Goal: Find specific page/section: Find specific page/section

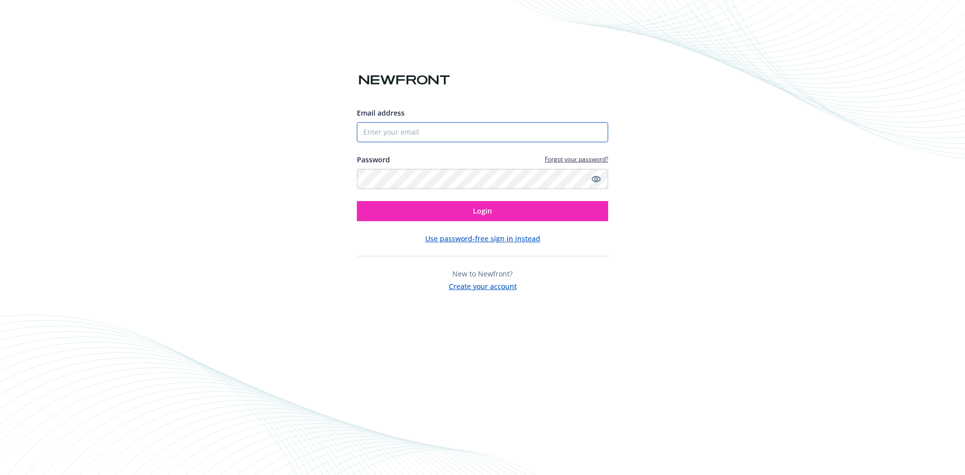
click at [441, 133] on input "Email address" at bounding box center [482, 132] width 251 height 20
type input "[EMAIL_ADDRESS][DOMAIN_NAME]"
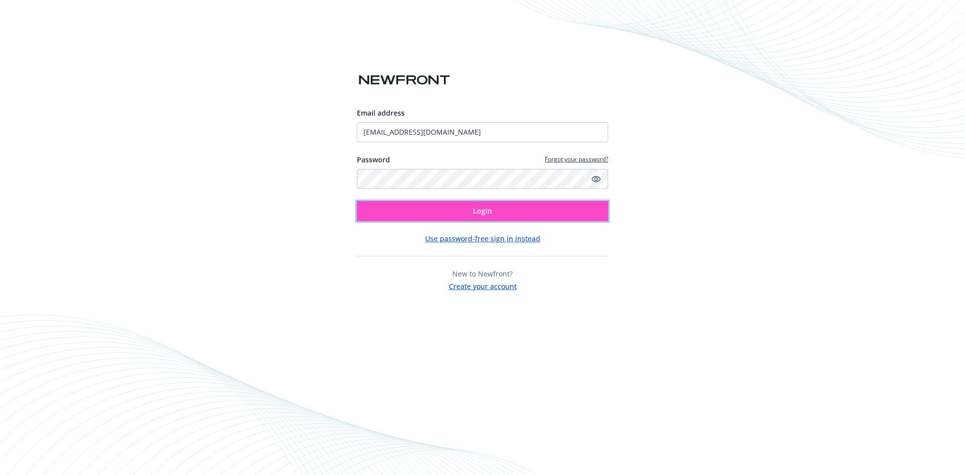
click at [484, 204] on button "Login" at bounding box center [482, 211] width 251 height 20
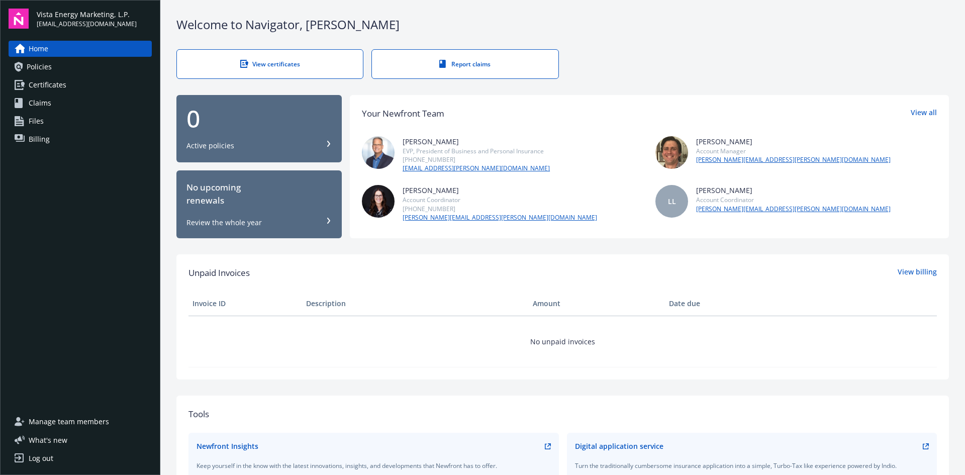
click at [53, 66] on link "Policies" at bounding box center [80, 67] width 143 height 16
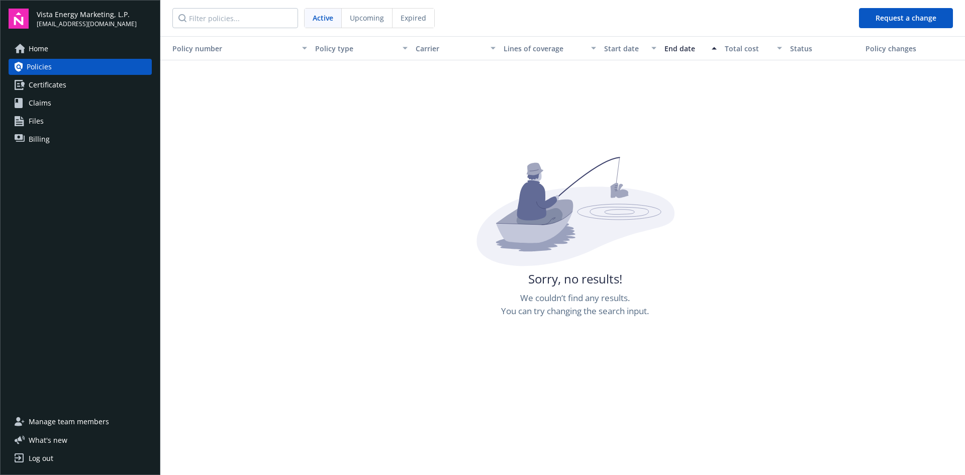
click at [51, 81] on span "Certificates" at bounding box center [48, 85] width 38 height 16
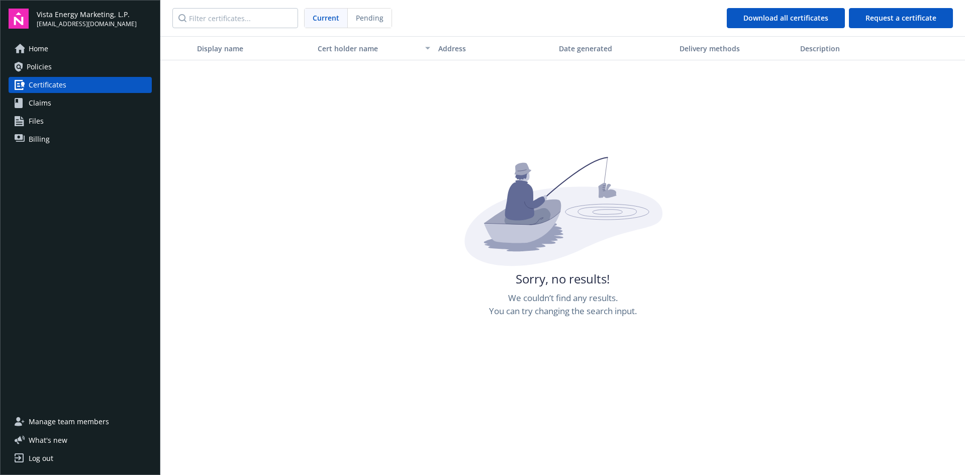
click at [57, 106] on link "Claims" at bounding box center [80, 103] width 143 height 16
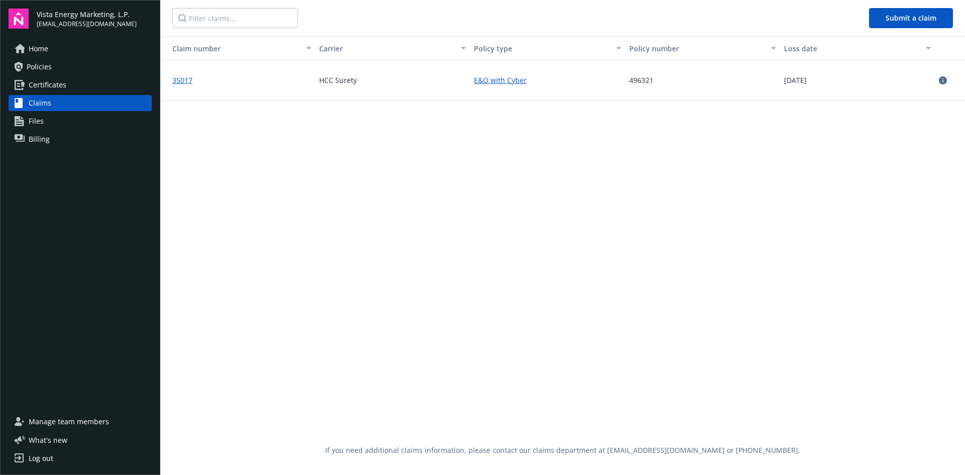
click at [50, 122] on link "Files" at bounding box center [80, 121] width 143 height 16
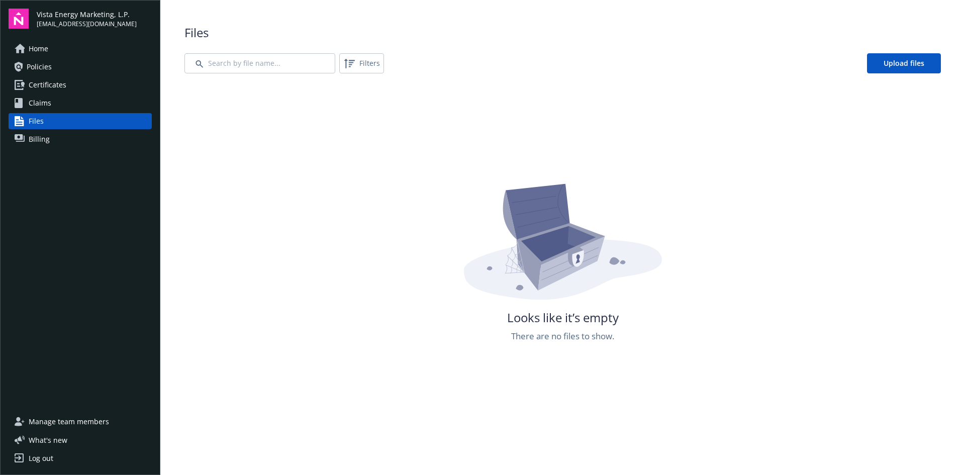
click at [50, 105] on span "Claims" at bounding box center [40, 103] width 23 height 16
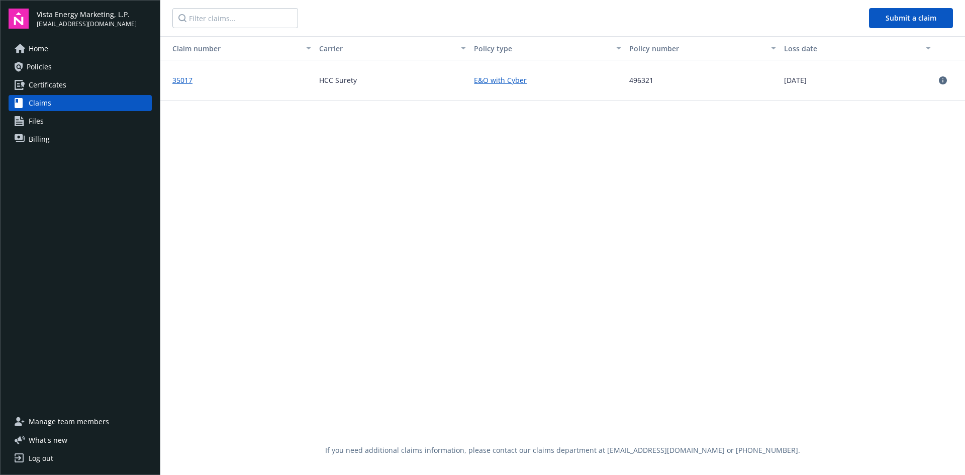
click at [188, 79] on link "35017" at bounding box center [182, 80] width 20 height 10
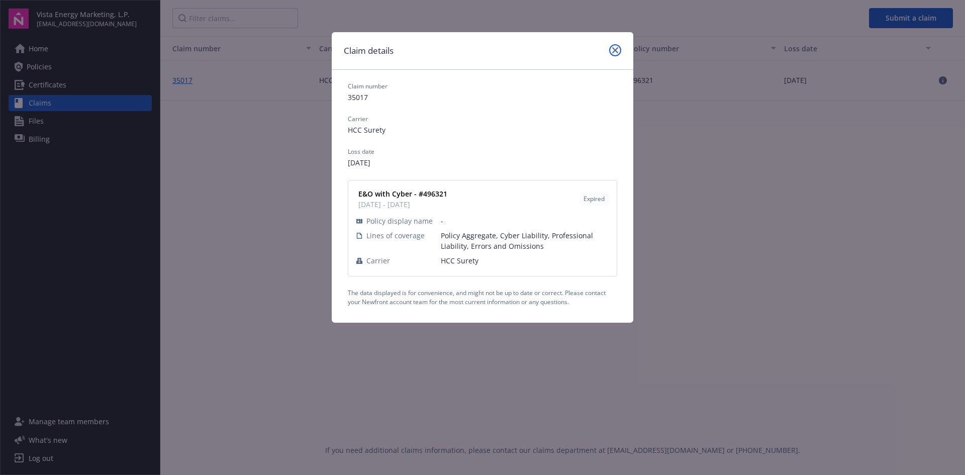
click at [617, 48] on icon "close" at bounding box center [615, 50] width 6 height 6
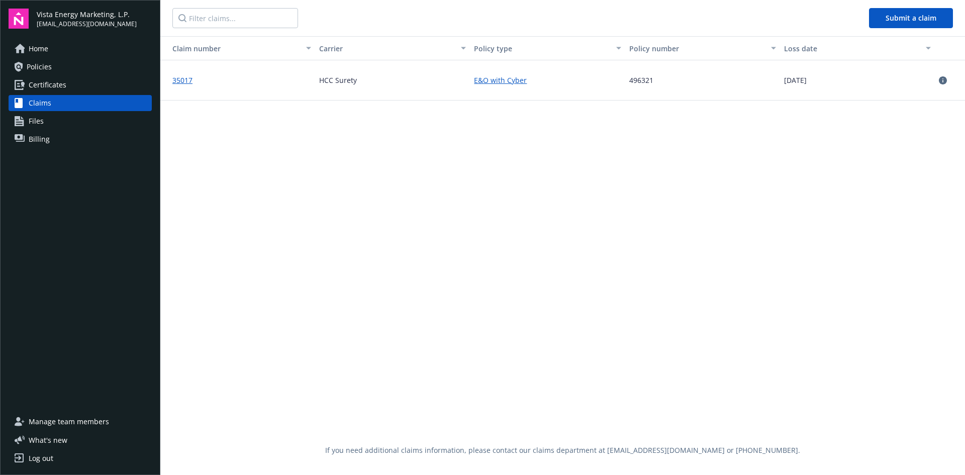
click at [502, 79] on link "E&O with Cyber" at bounding box center [500, 80] width 53 height 11
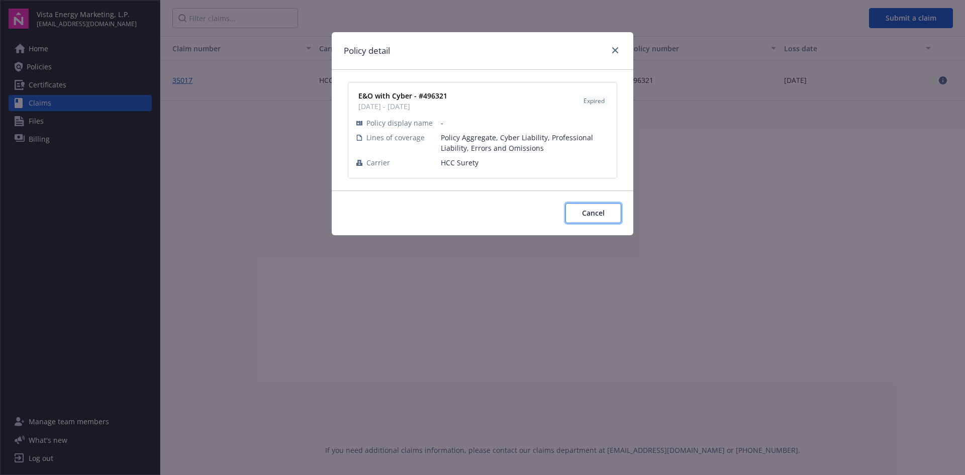
click at [593, 215] on span "Cancel" at bounding box center [593, 213] width 23 height 10
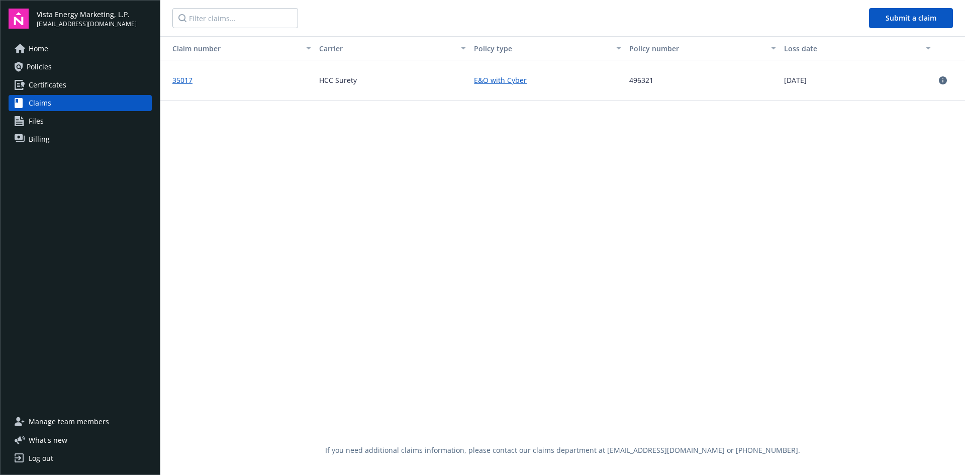
click at [45, 123] on link "Files" at bounding box center [80, 121] width 143 height 16
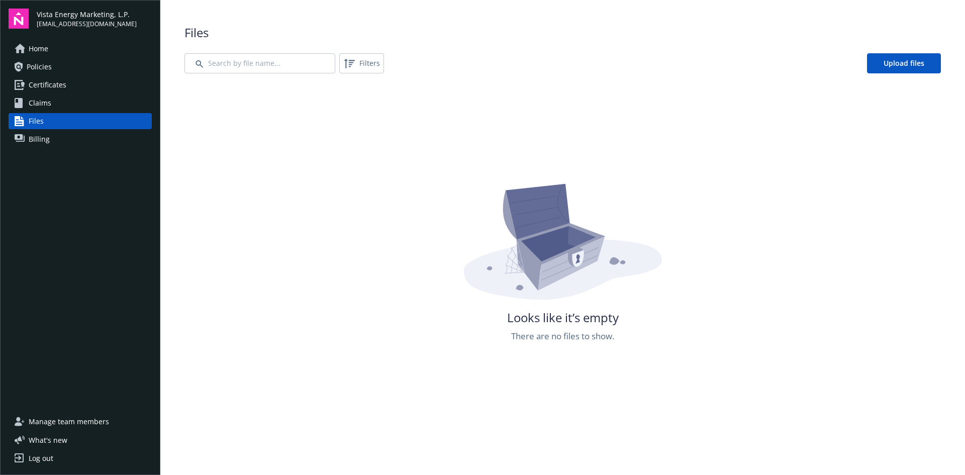
click at [39, 136] on span "Billing" at bounding box center [39, 139] width 21 height 16
